Goal: Task Accomplishment & Management: Manage account settings

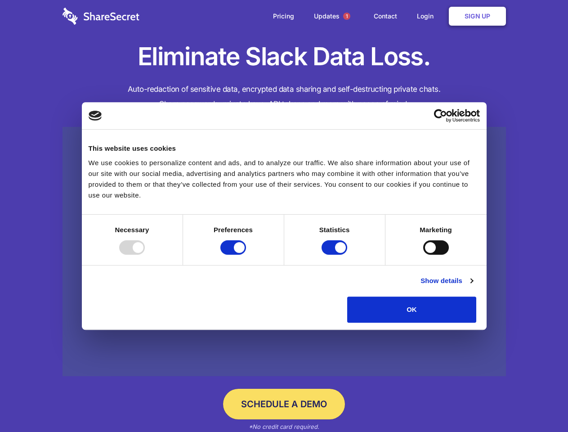
click at [145, 254] on div at bounding box center [132, 247] width 26 height 14
click at [246, 254] on input "Preferences" at bounding box center [233, 247] width 26 height 14
checkbox input "false"
click at [335, 254] on input "Statistics" at bounding box center [334, 247] width 26 height 14
checkbox input "false"
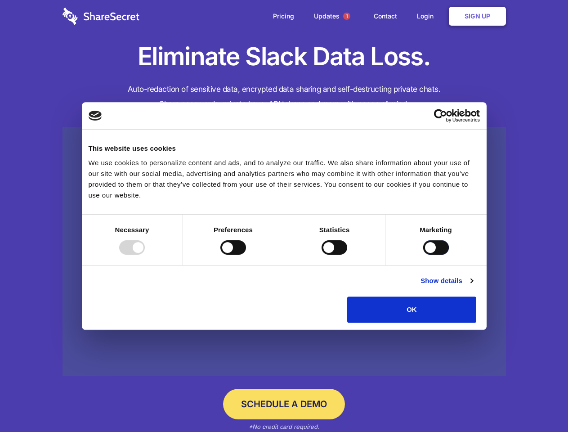
click at [423, 254] on input "Marketing" at bounding box center [436, 247] width 26 height 14
checkbox input "true"
click at [472, 286] on link "Show details" at bounding box center [446, 280] width 52 height 11
